Goal: Check status

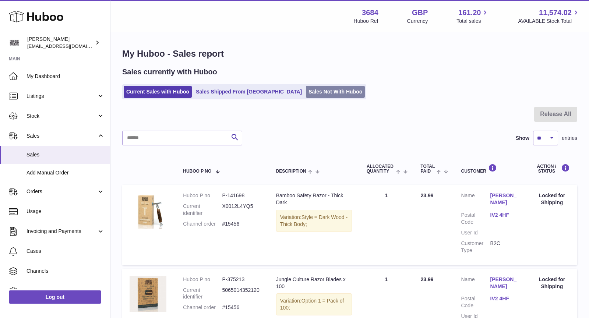
click at [306, 90] on link "Sales Not With Huboo" at bounding box center [335, 92] width 59 height 12
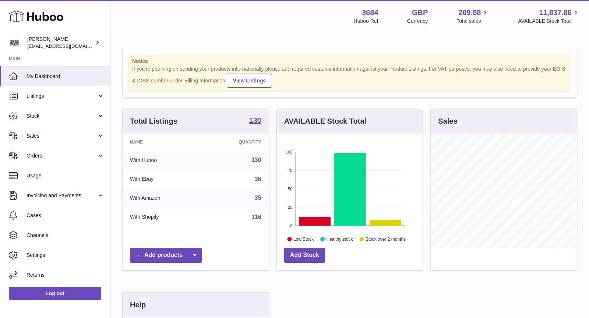
scroll to position [115, 146]
click at [56, 137] on span "Sales" at bounding box center [62, 136] width 70 height 7
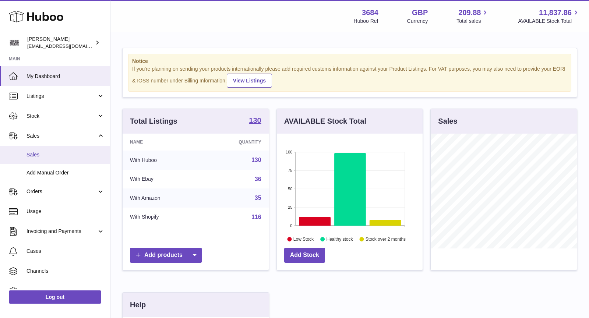
click at [58, 152] on span "Sales" at bounding box center [66, 154] width 78 height 7
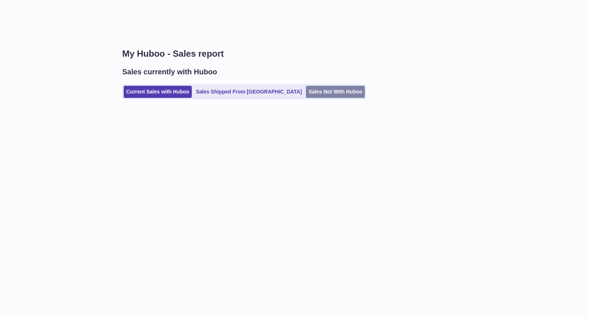
click at [308, 90] on link "Sales Not With Huboo" at bounding box center [335, 92] width 59 height 12
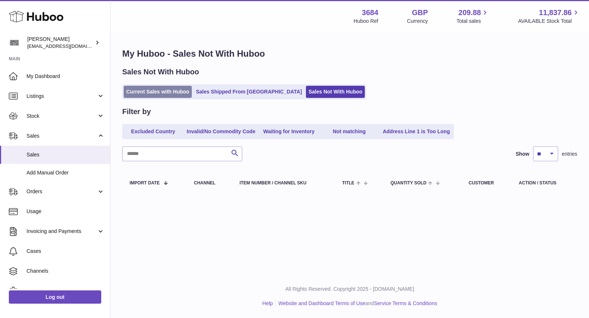
click at [152, 94] on link "Current Sales with Huboo" at bounding box center [158, 92] width 68 height 12
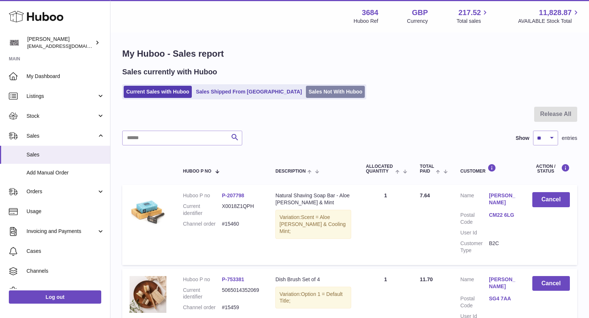
click at [306, 92] on link "Sales Not With Huboo" at bounding box center [335, 92] width 59 height 12
